Goal: Information Seeking & Learning: Learn about a topic

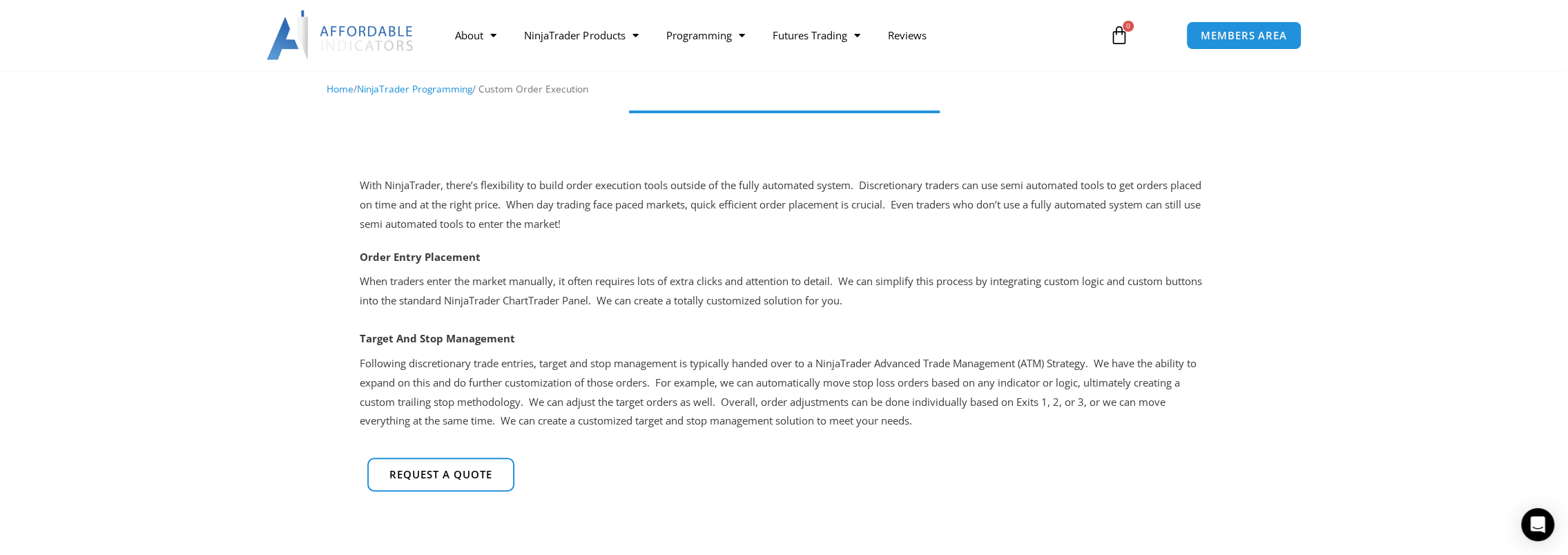
scroll to position [138, 0]
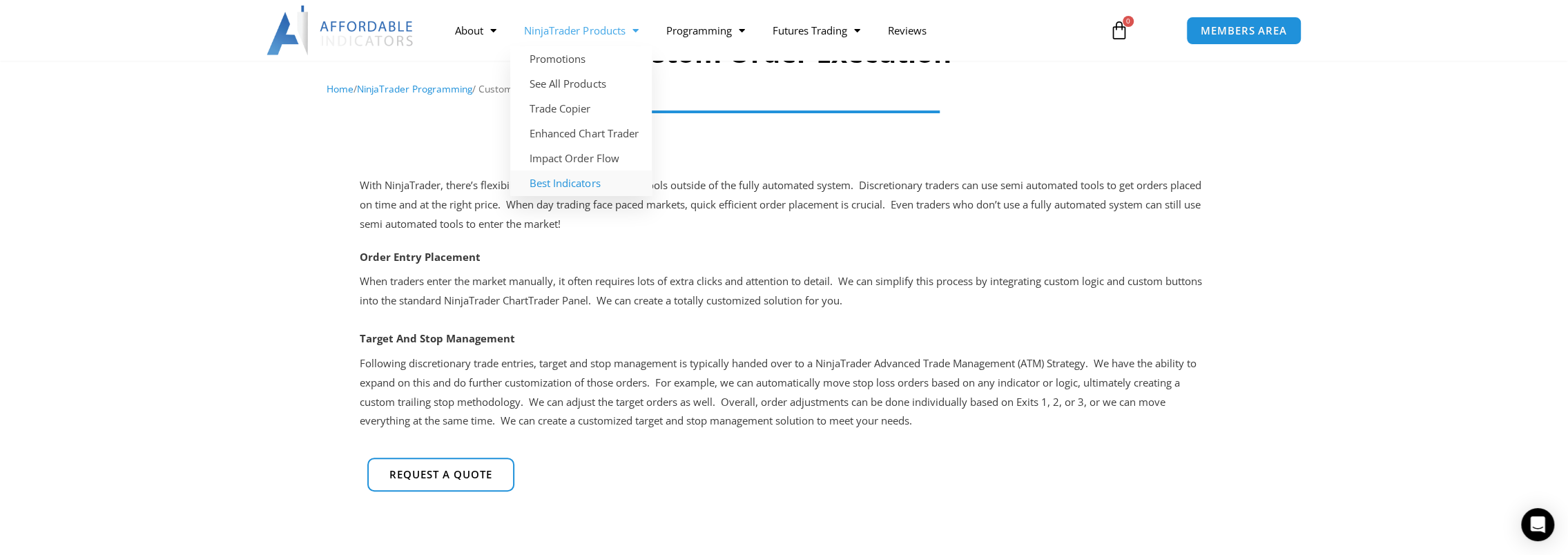
click at [562, 183] on link "Best Indicators" at bounding box center [581, 183] width 142 height 25
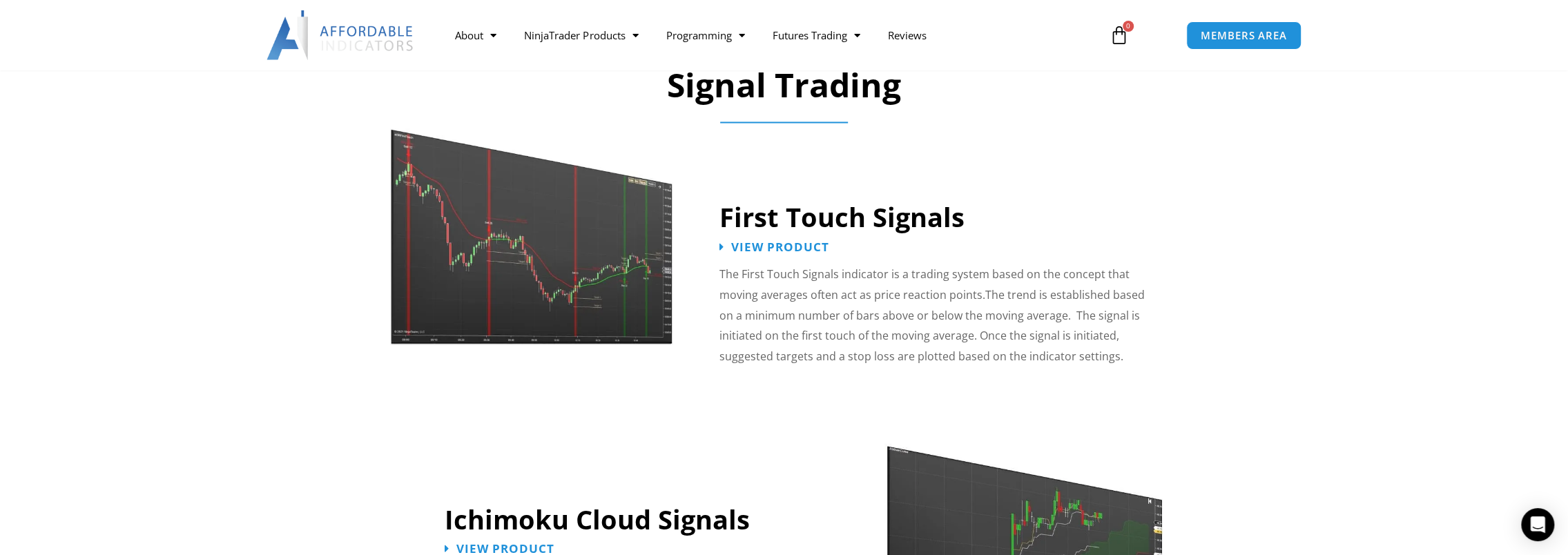
scroll to position [2141, 0]
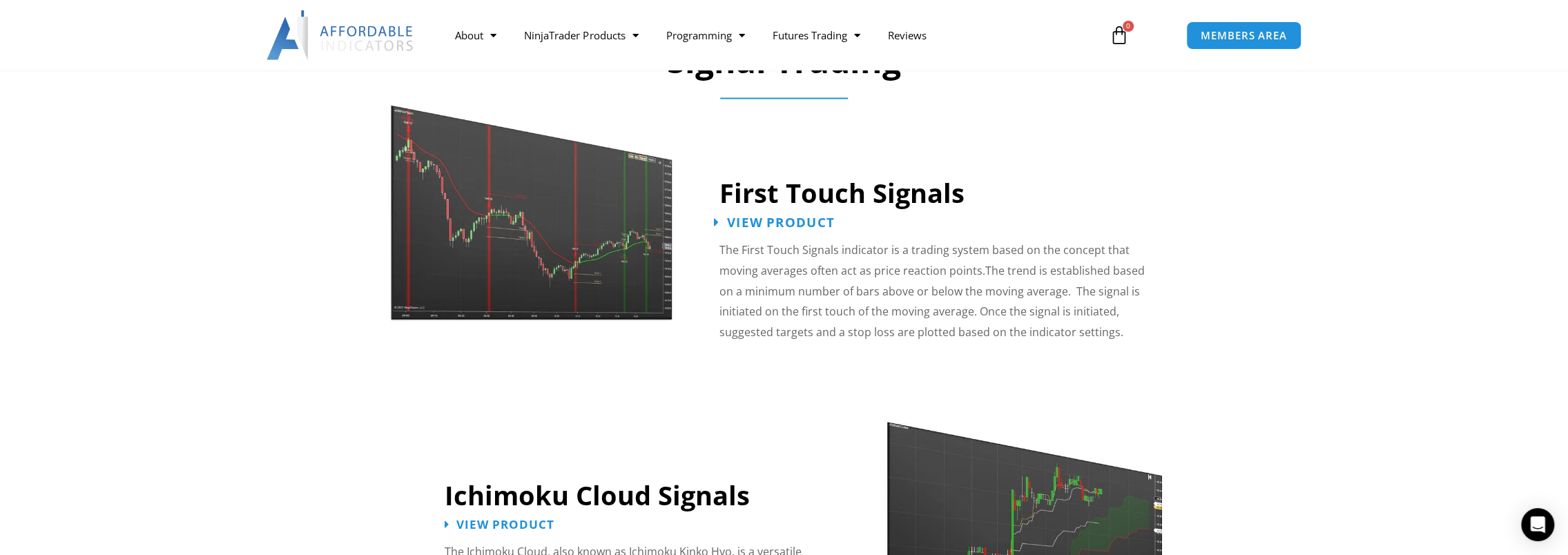
click at [783, 216] on span "View Product" at bounding box center [781, 223] width 108 height 14
